Goal: Use online tool/utility: Use online tool/utility

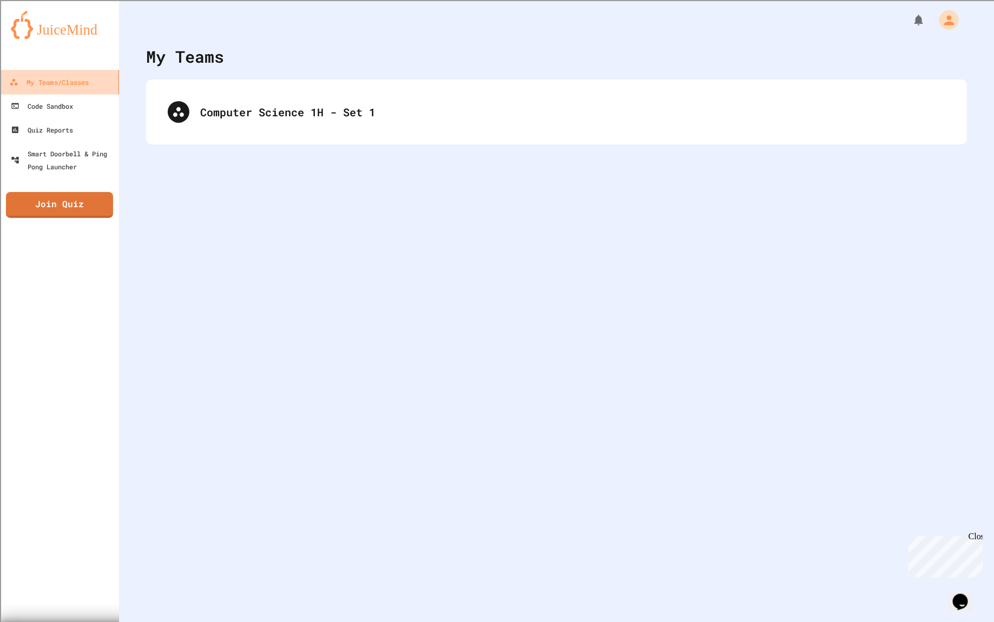
click at [93, 73] on link "My Teams/Classes" at bounding box center [59, 82] width 123 height 24
click at [69, 102] on div "Code Sandbox" at bounding box center [41, 107] width 64 height 14
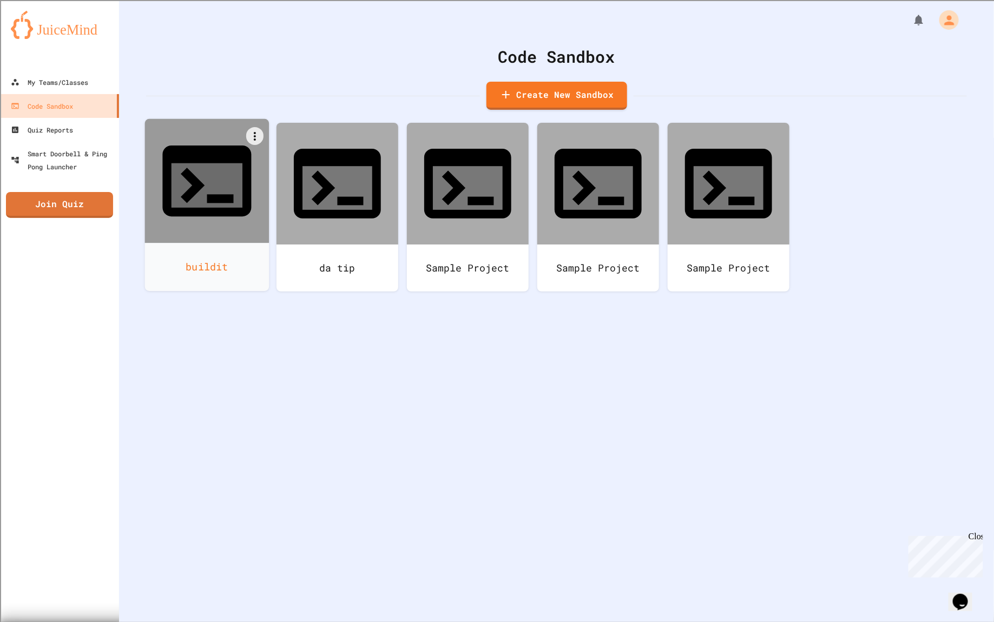
click at [208, 163] on icon at bounding box center [207, 185] width 71 height 44
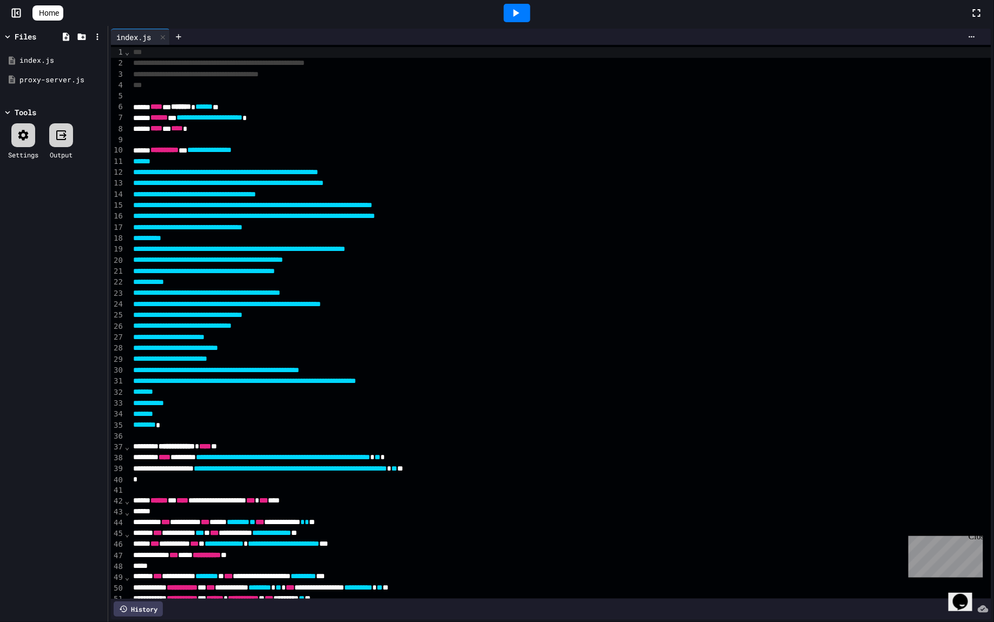
click at [63, 18] on link "Home" at bounding box center [47, 12] width 31 height 15
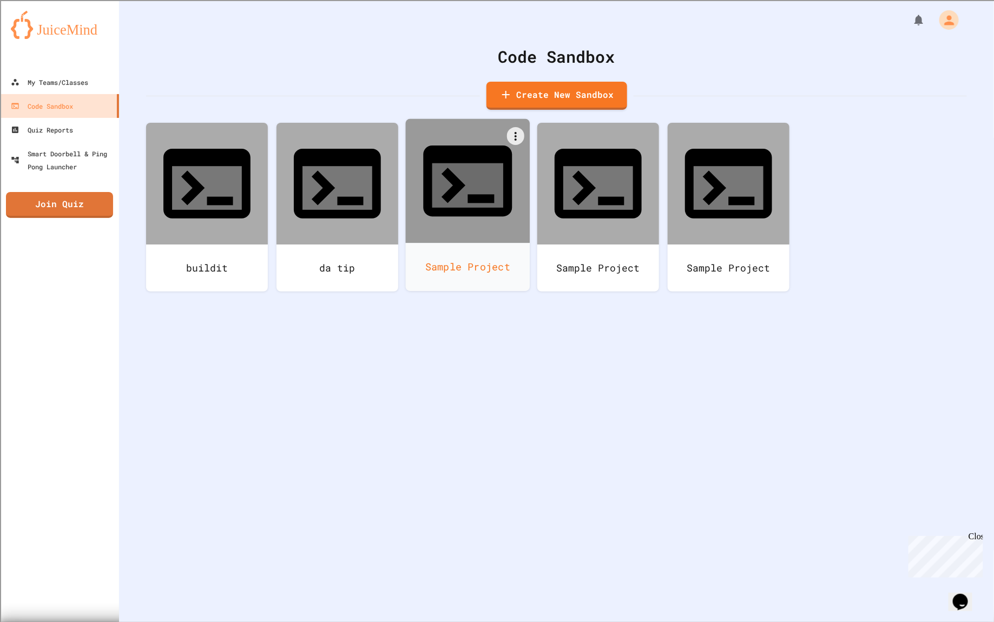
click at [456, 168] on icon at bounding box center [467, 181] width 89 height 71
